Goal: Transaction & Acquisition: Purchase product/service

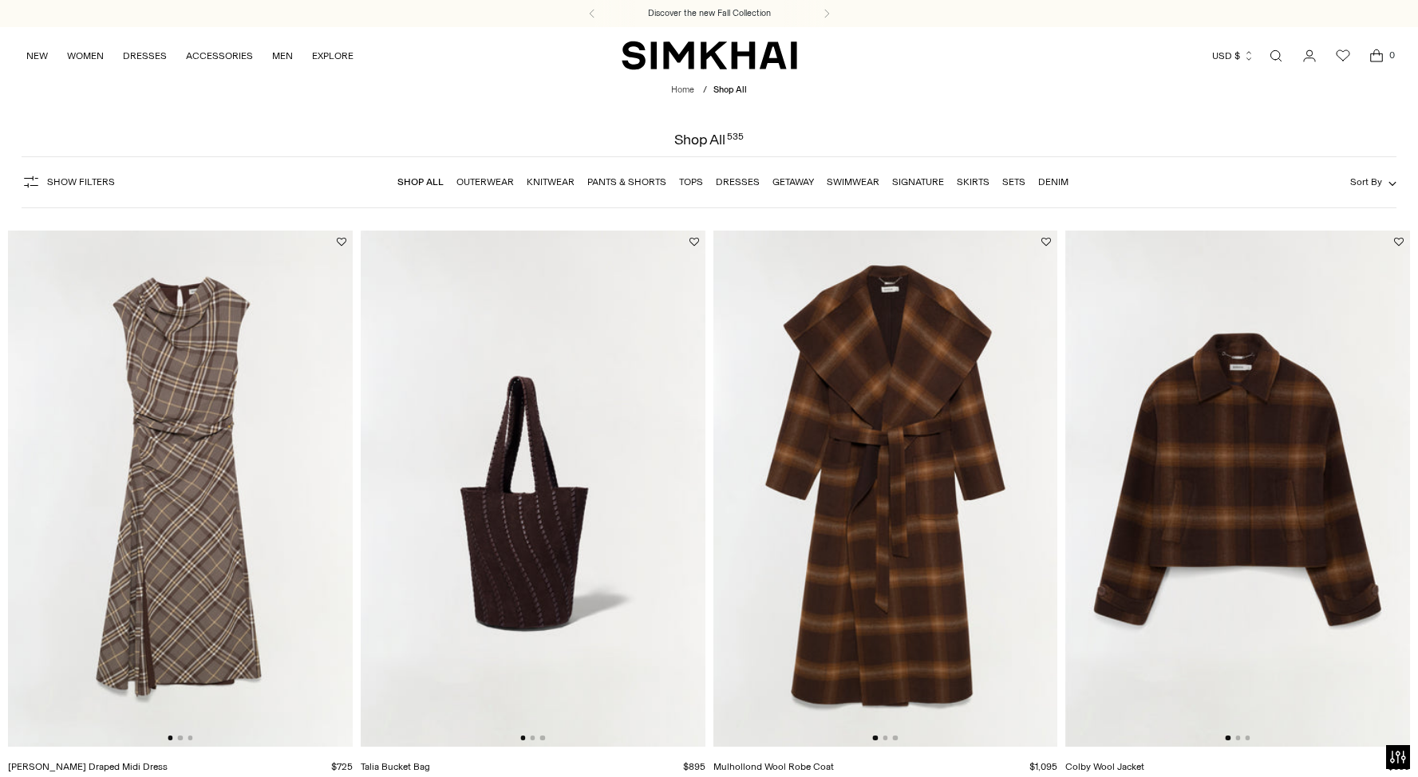
click at [732, 184] on link "Dresses" at bounding box center [738, 181] width 44 height 11
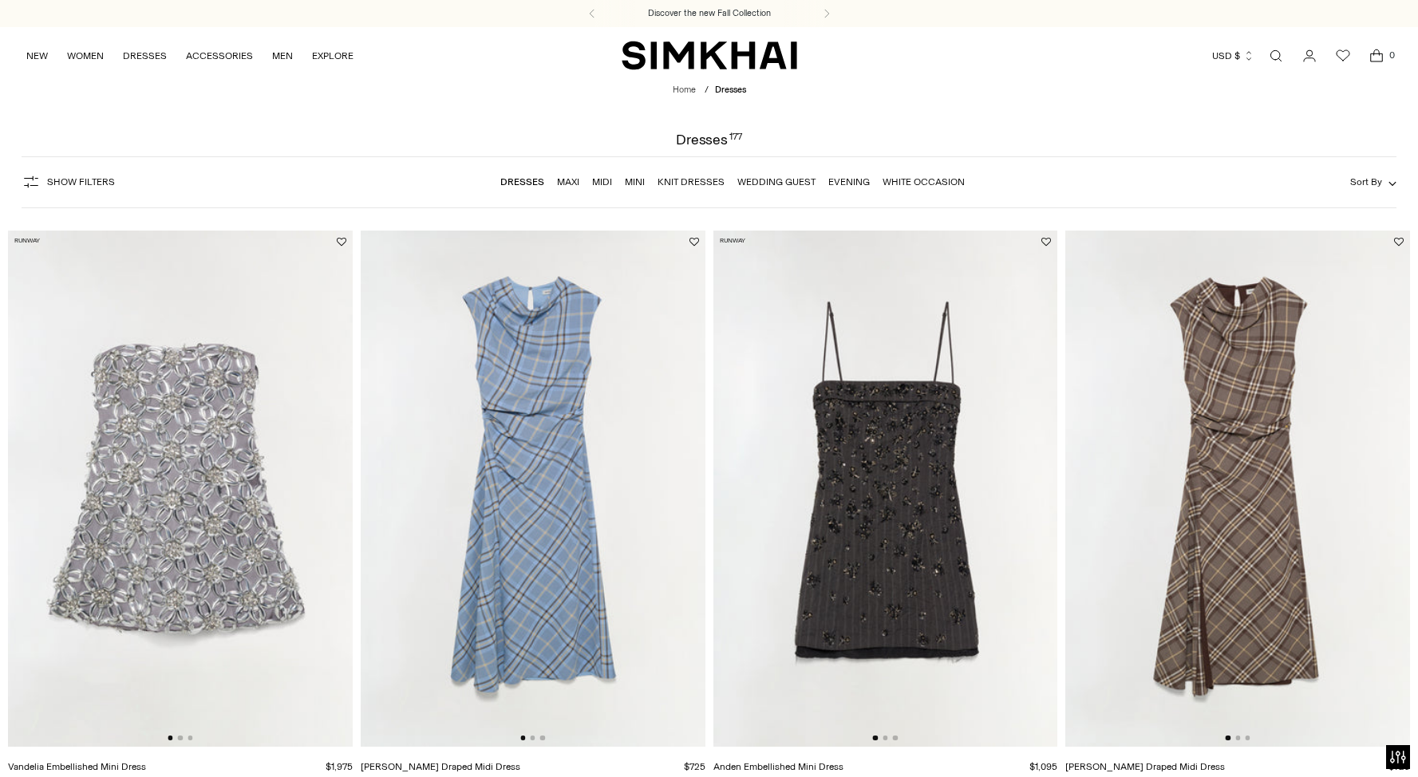
click at [1374, 181] on span "Sort By" at bounding box center [1366, 181] width 32 height 11
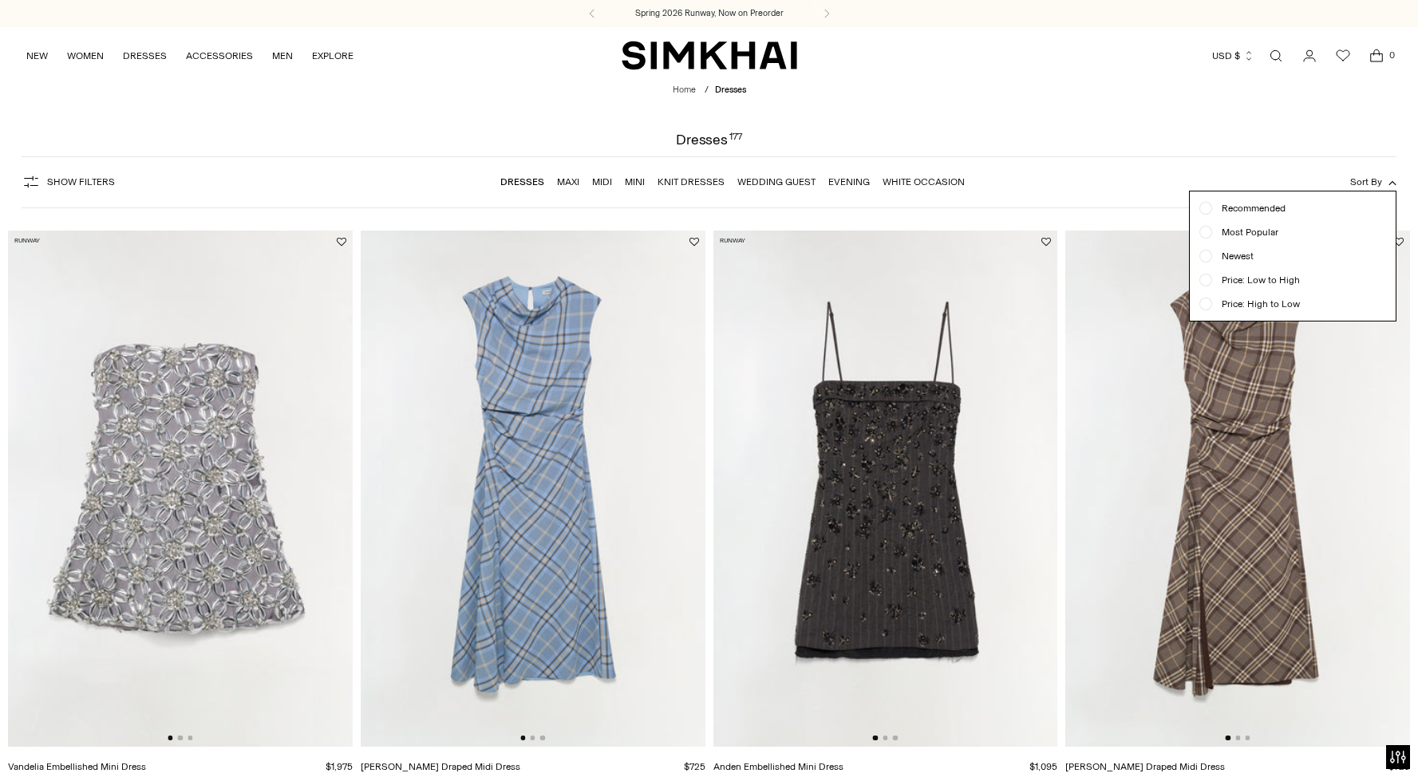
click at [1242, 254] on span "Newest" at bounding box center [1232, 256] width 41 height 14
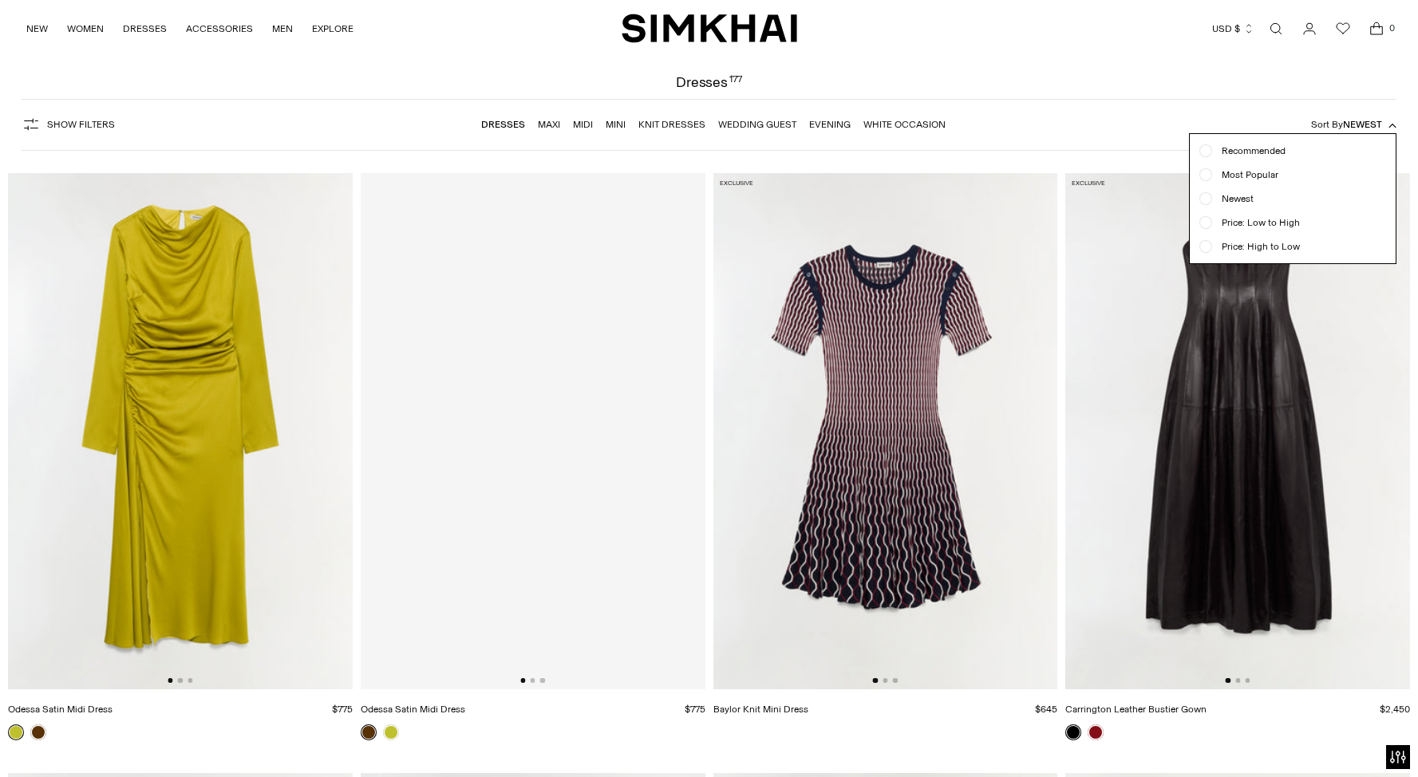
scroll to position [118, 0]
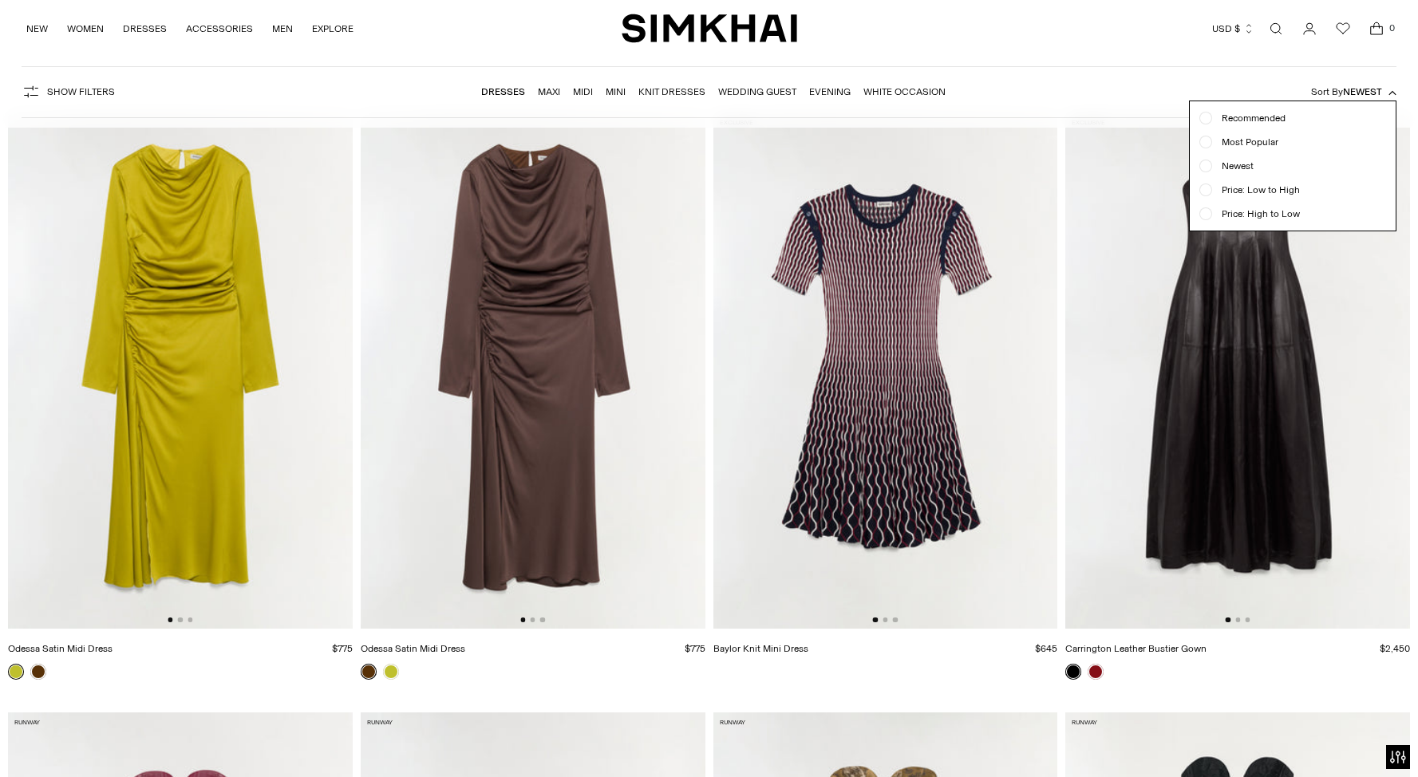
click at [1367, 90] on span "Newest" at bounding box center [1362, 91] width 39 height 11
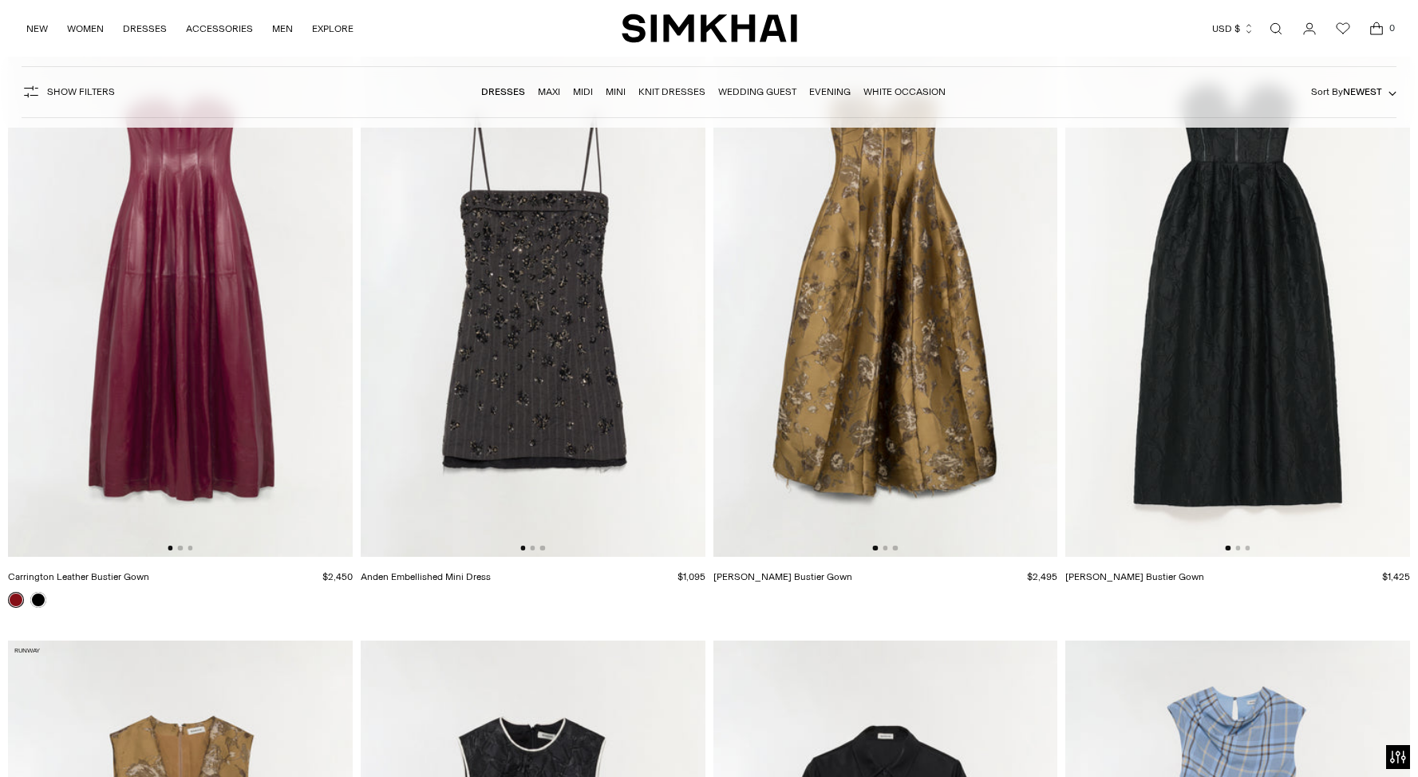
scroll to position [0, 0]
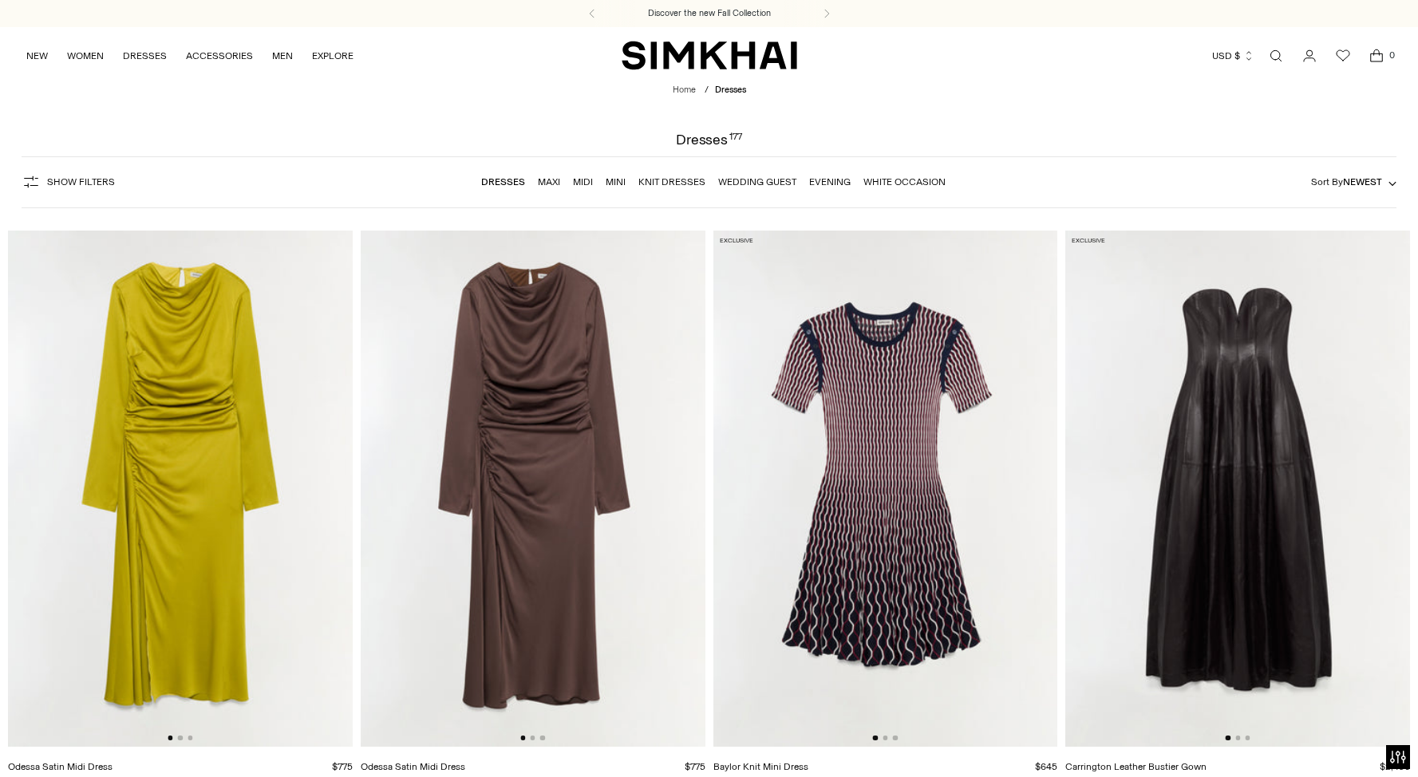
click at [824, 182] on link "Evening" at bounding box center [829, 181] width 41 height 11
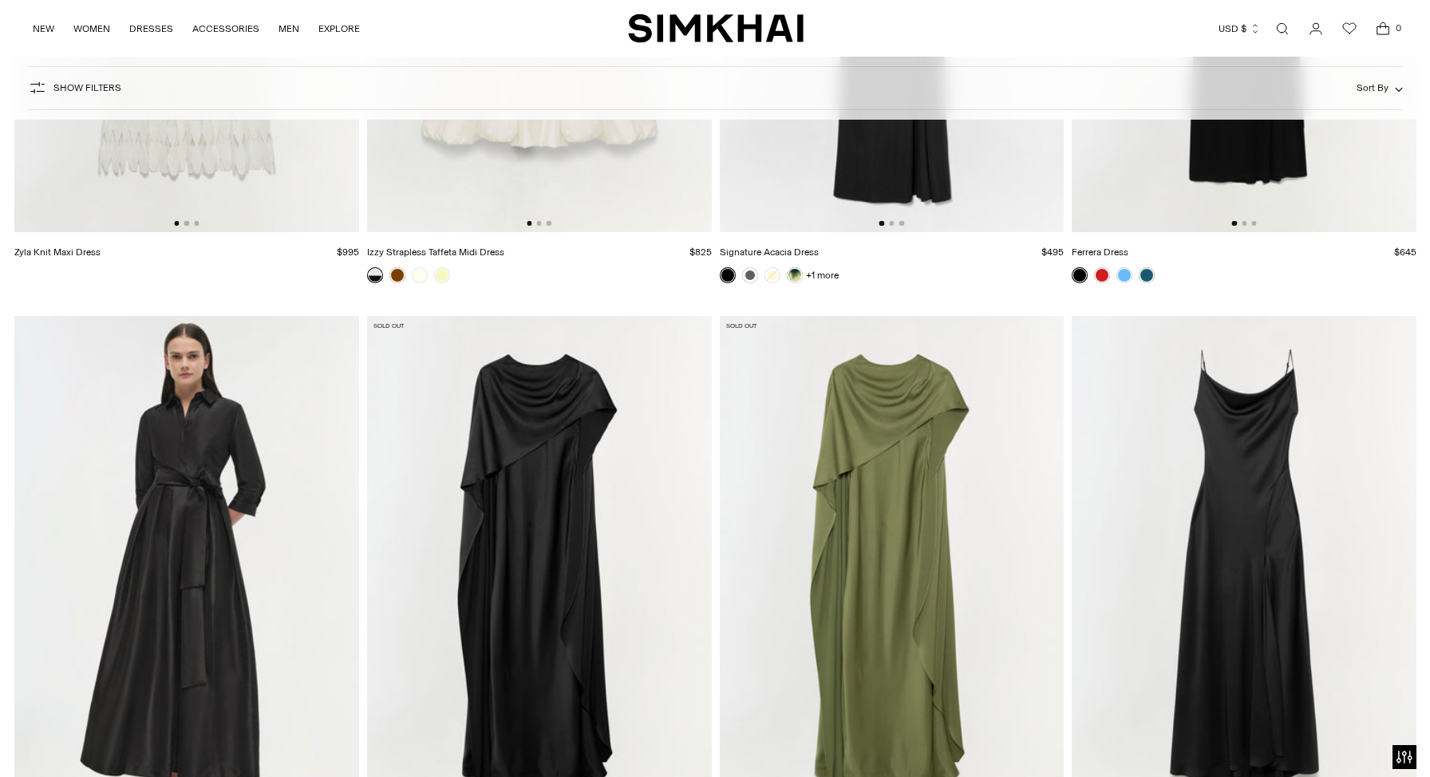
scroll to position [5478, 0]
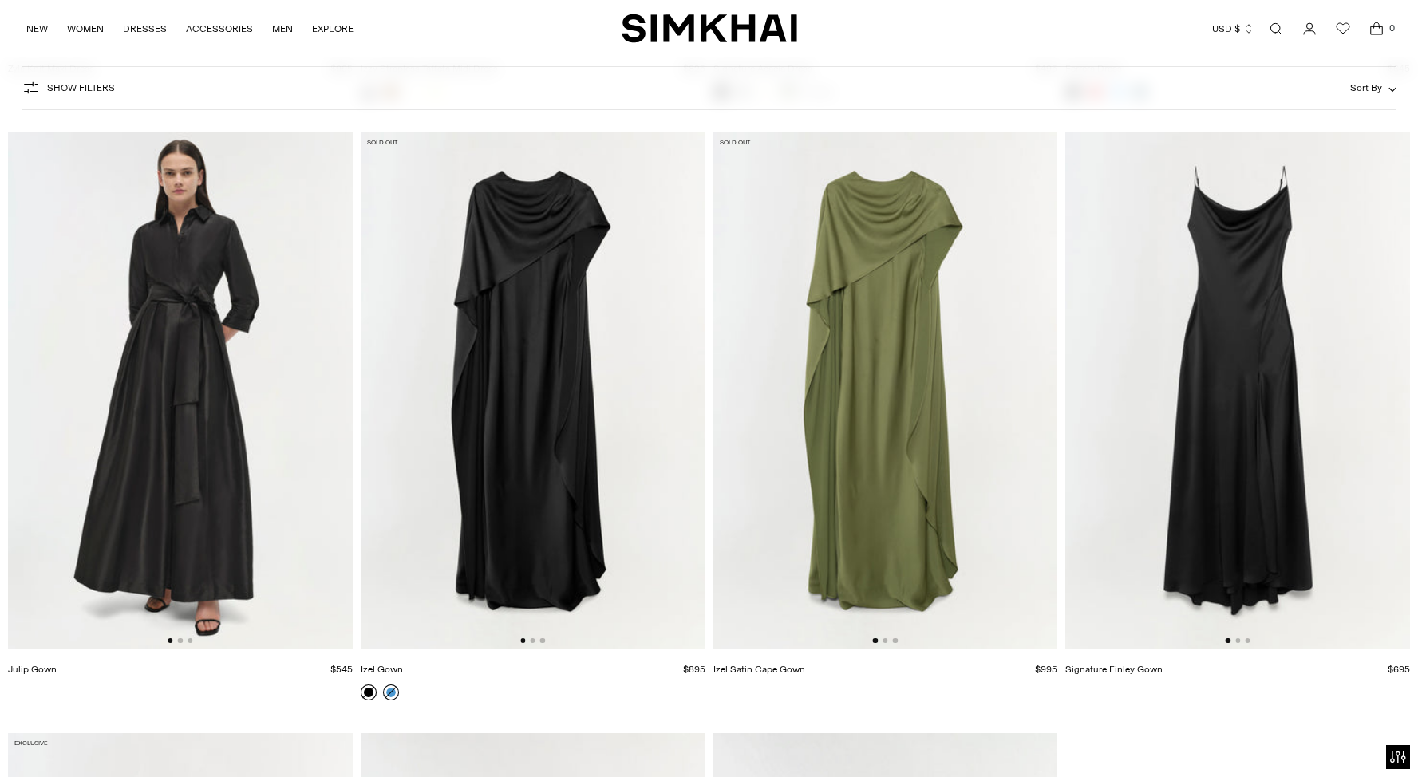
click at [392, 693] on link at bounding box center [391, 693] width 16 height 16
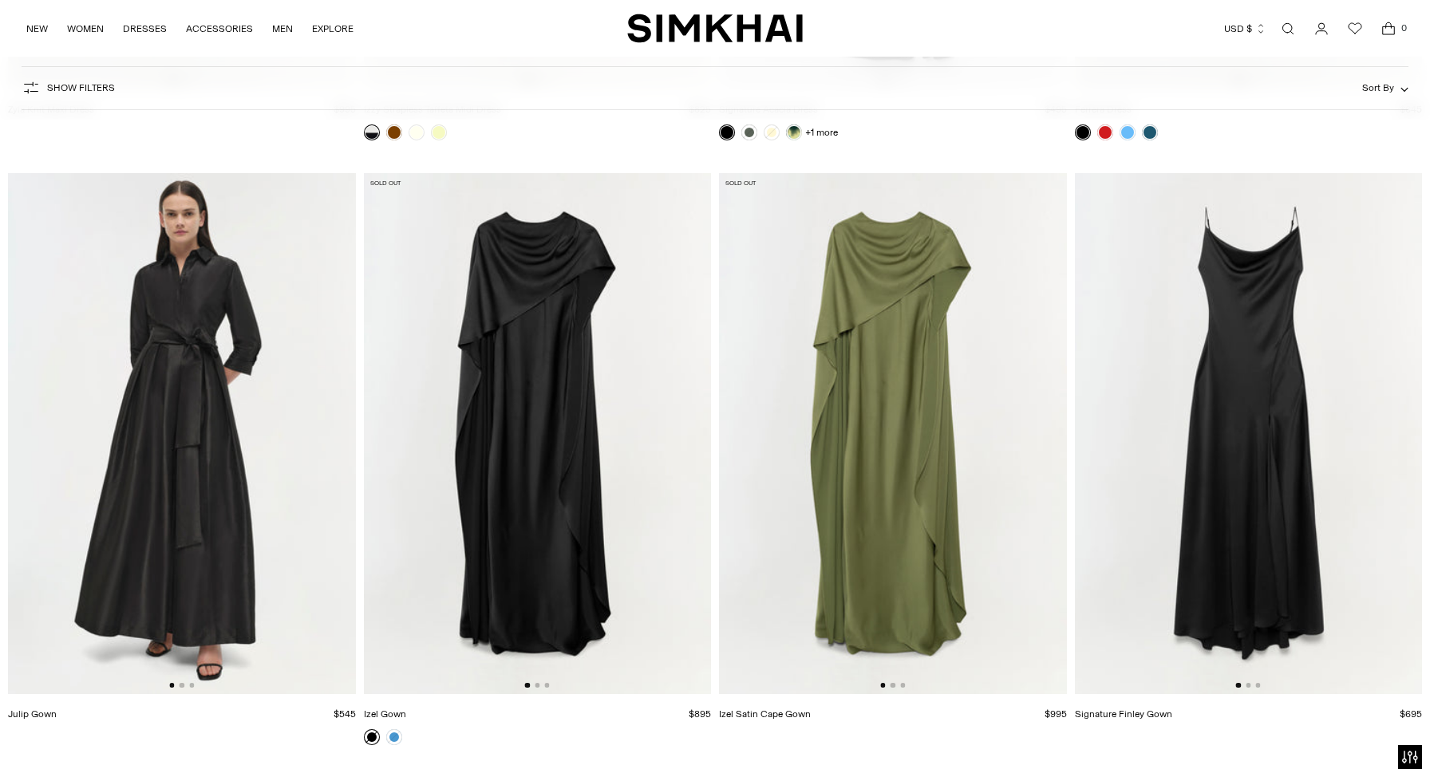
click at [866, 450] on img at bounding box center [893, 433] width 348 height 521
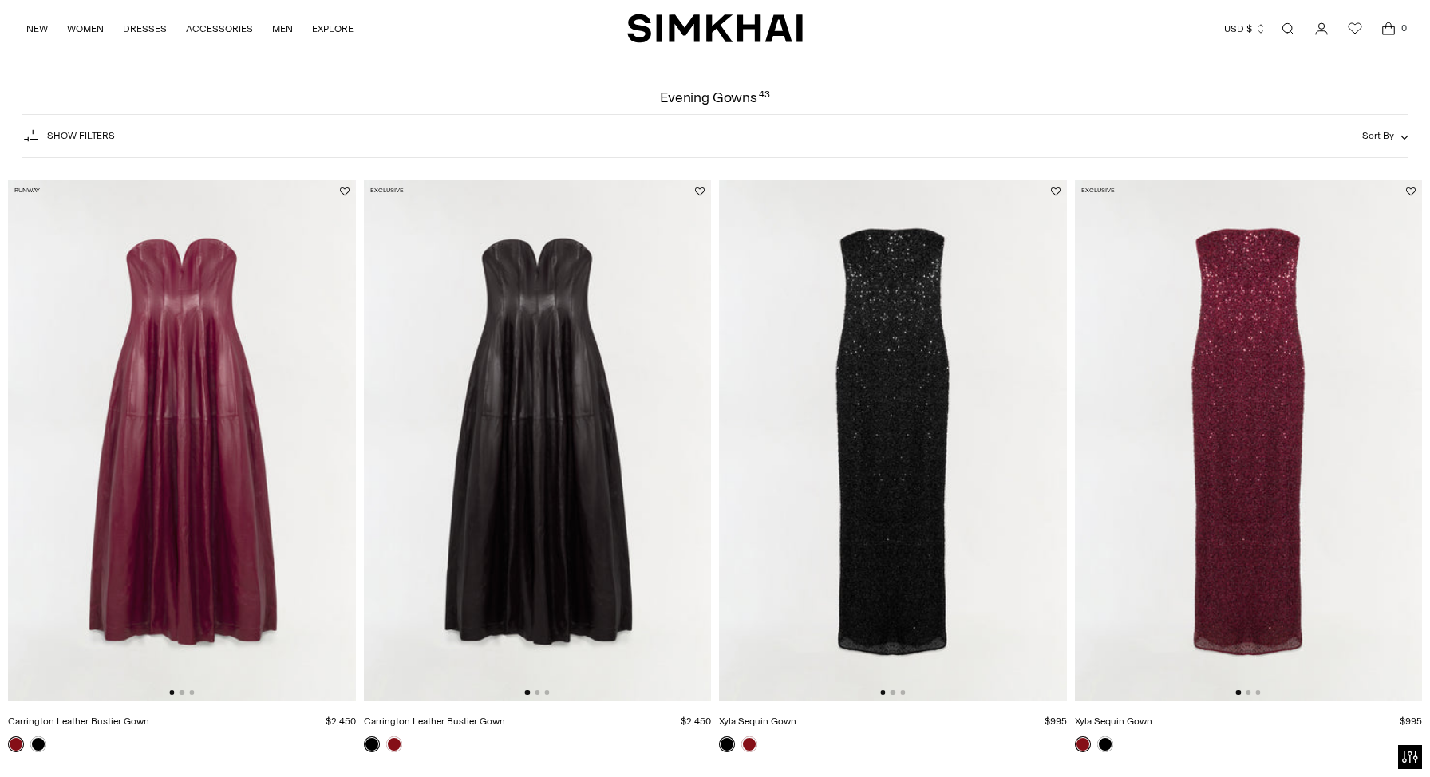
scroll to position [0, 0]
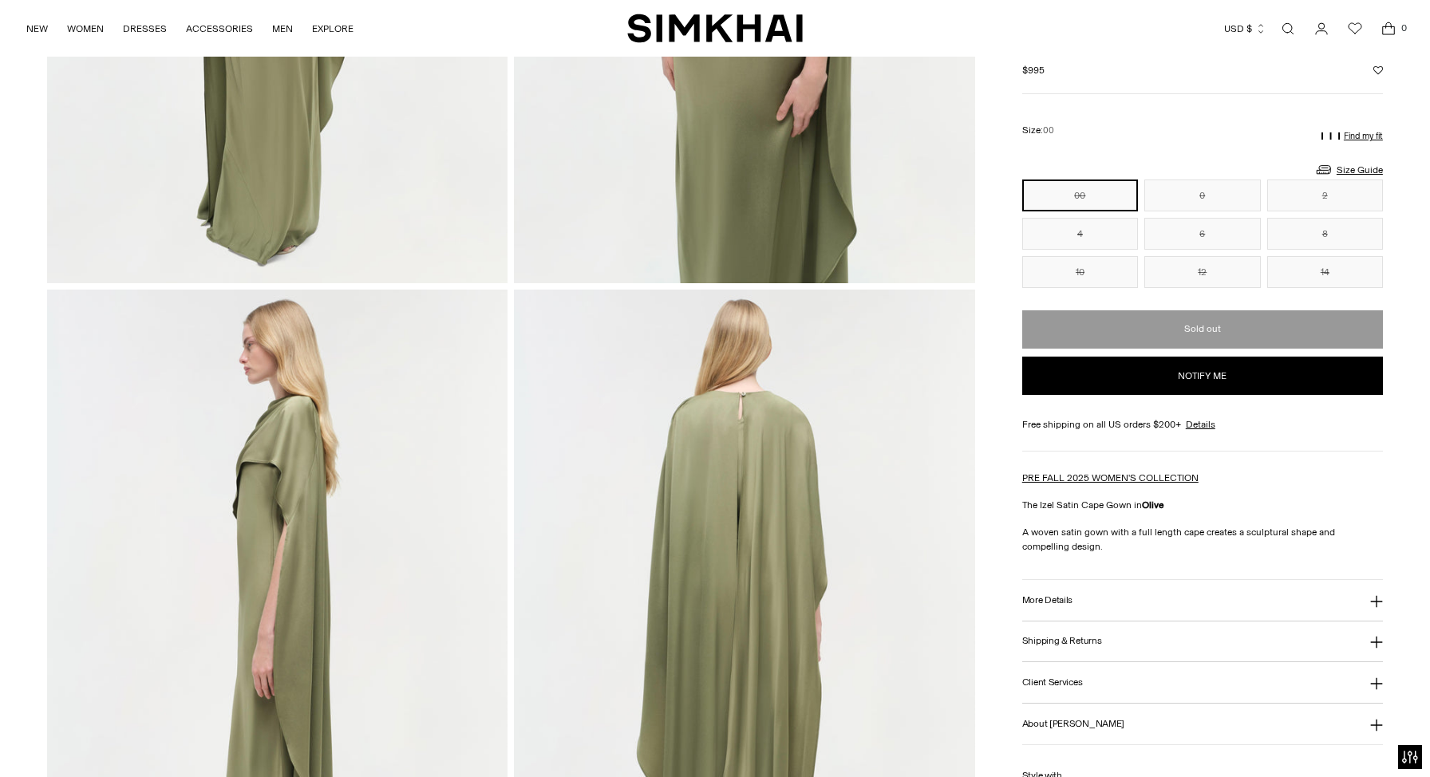
scroll to position [208, 0]
